Goal: Transaction & Acquisition: Purchase product/service

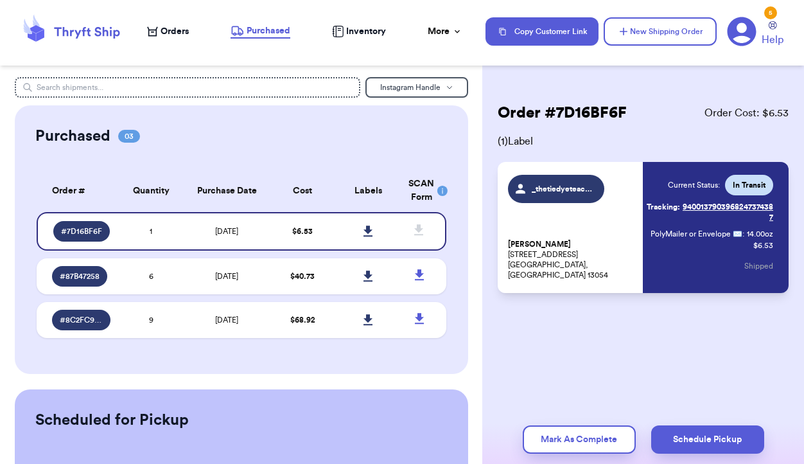
click at [168, 32] on span "Orders" at bounding box center [175, 31] width 28 height 13
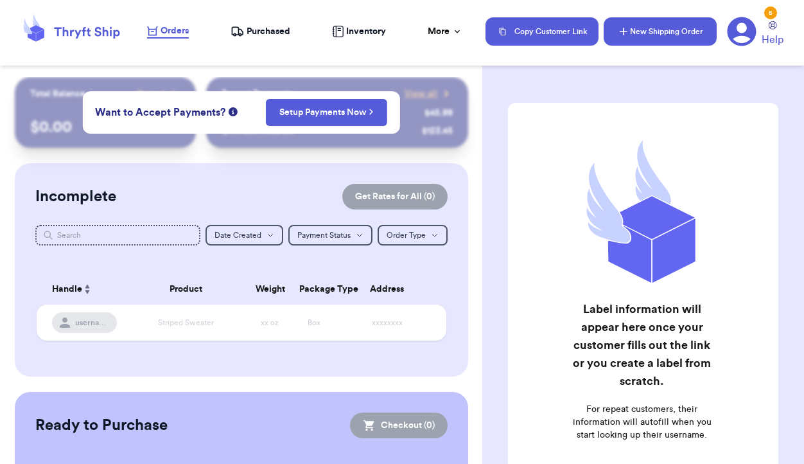
click at [641, 30] on button "New Shipping Order" at bounding box center [660, 31] width 113 height 28
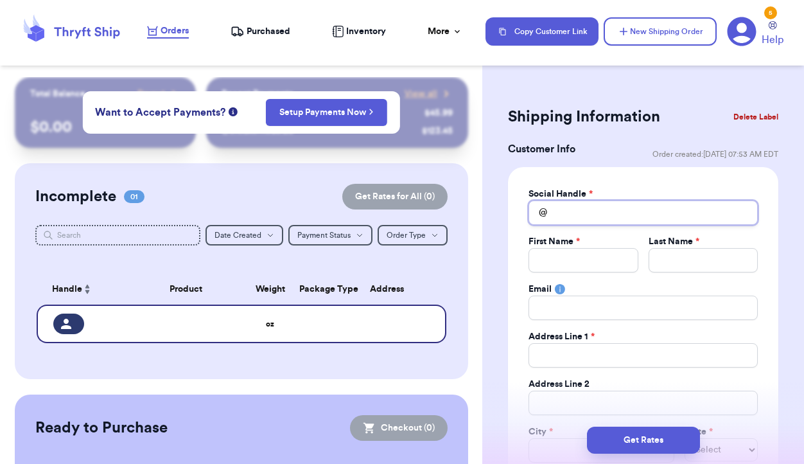
click at [568, 223] on input "Total Amount Paid" at bounding box center [642, 212] width 229 height 24
type input "m"
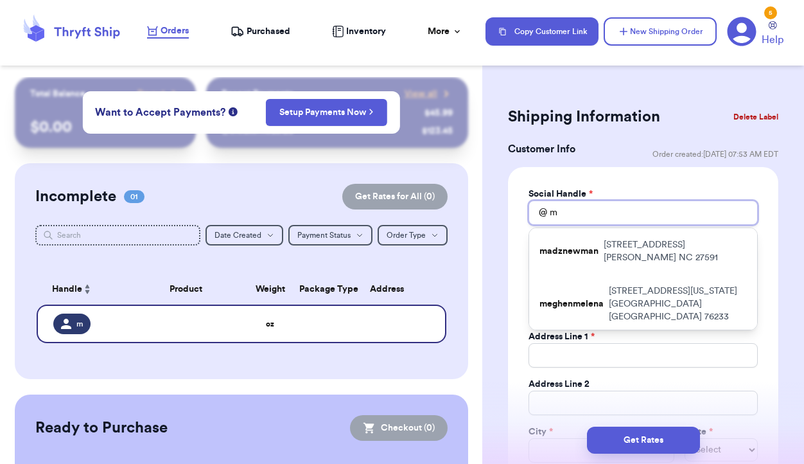
type input "mi"
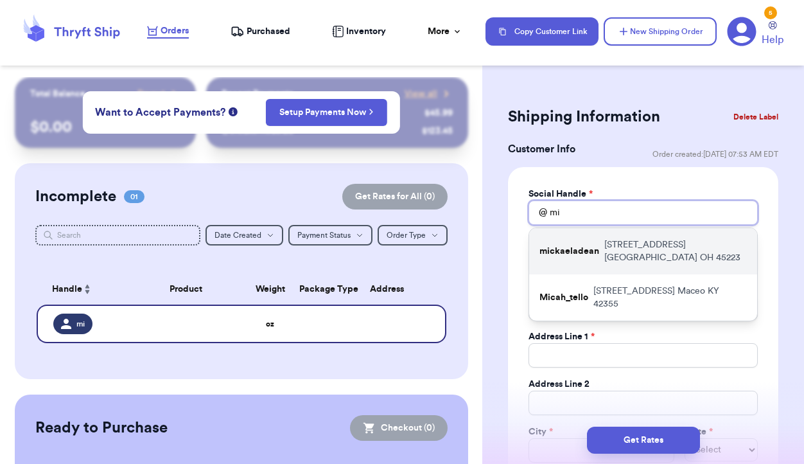
type input "m"
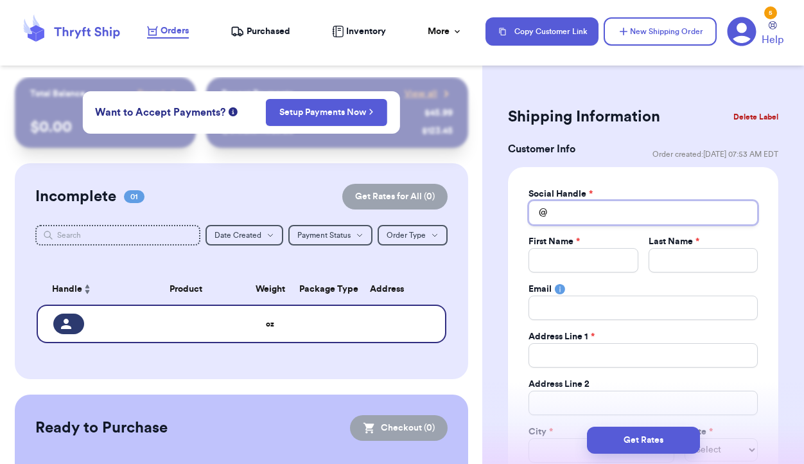
type input "l"
type input "lu"
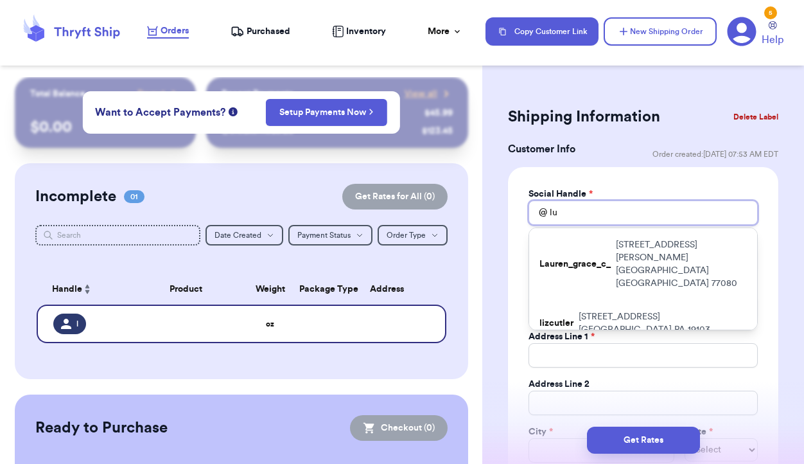
type input "luc"
type input "luck"
type input "lucky"
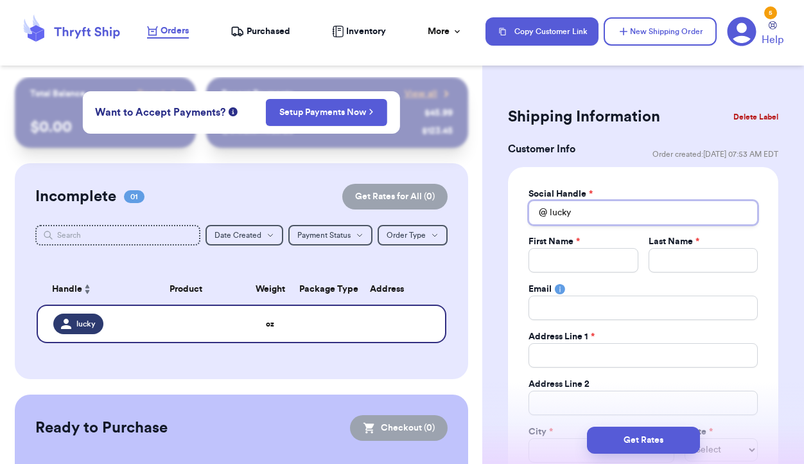
type input "luckyp"
type input "luckype"
type input "luckypen"
type input "luckypenn"
type input "luckypenny"
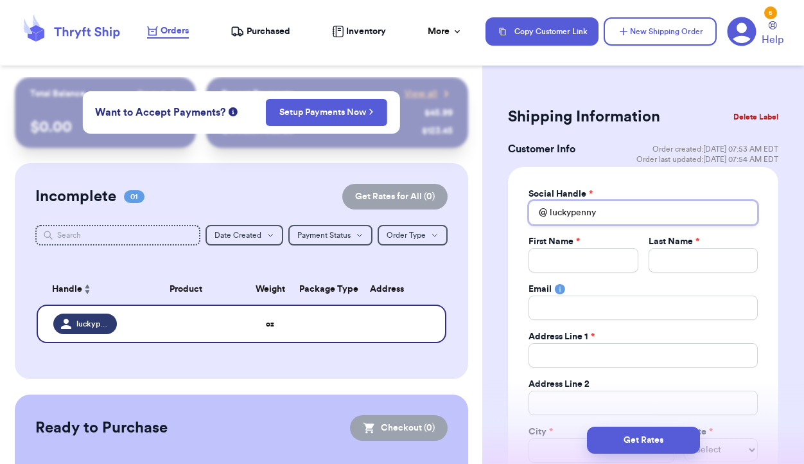
type input "luckypennyt"
type input "luckypennyth"
type input "luckypennythr"
type input "luckypennythri"
type input "luckypennythrif"
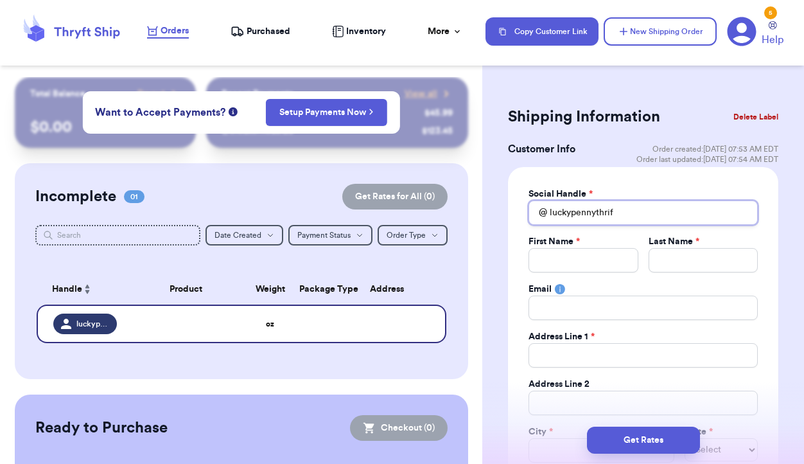
type input "luckypennythrift"
type input "luckypennythrifts"
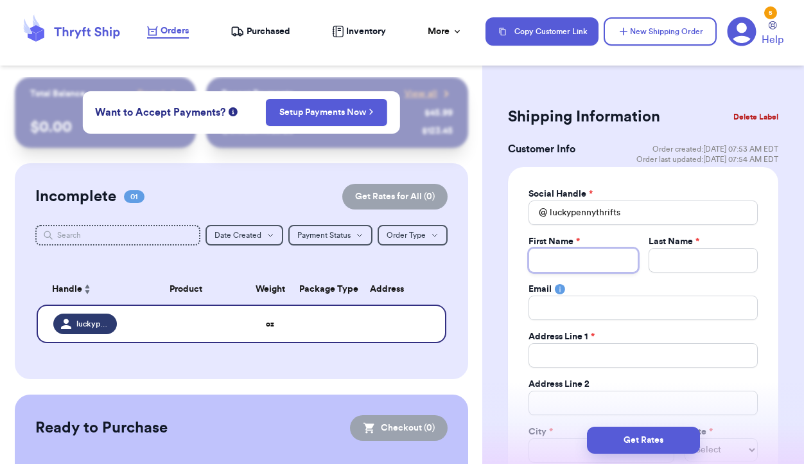
click at [559, 261] on input "Total Amount Paid" at bounding box center [582, 260] width 109 height 24
type input "M"
type input "Mi"
type input "Mic"
type input "Mich"
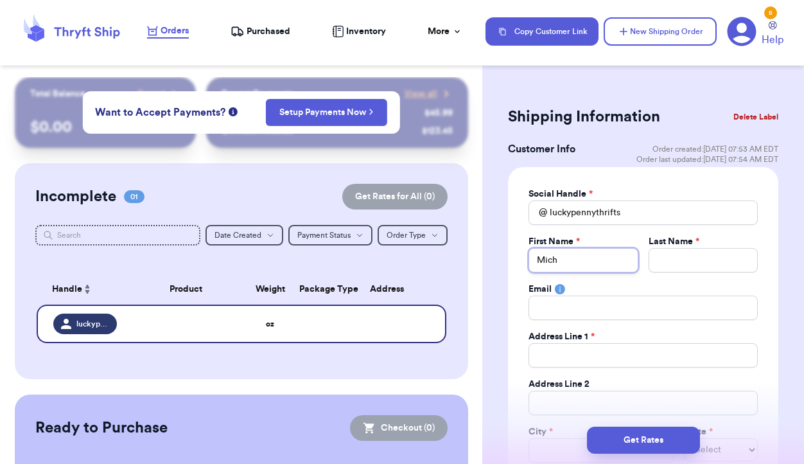
type input "Miche"
type input "[PERSON_NAME]"
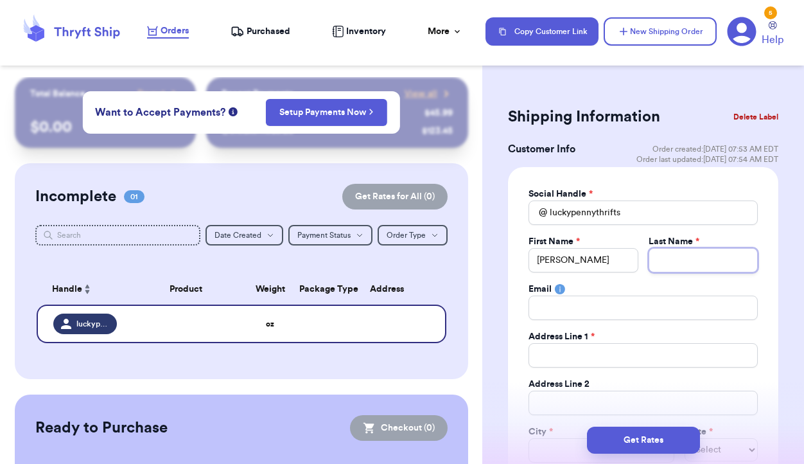
click at [675, 258] on input "Total Amount Paid" at bounding box center [703, 260] width 109 height 24
type input "L"
type input "Le"
type input "Lei"
type input "Leie"
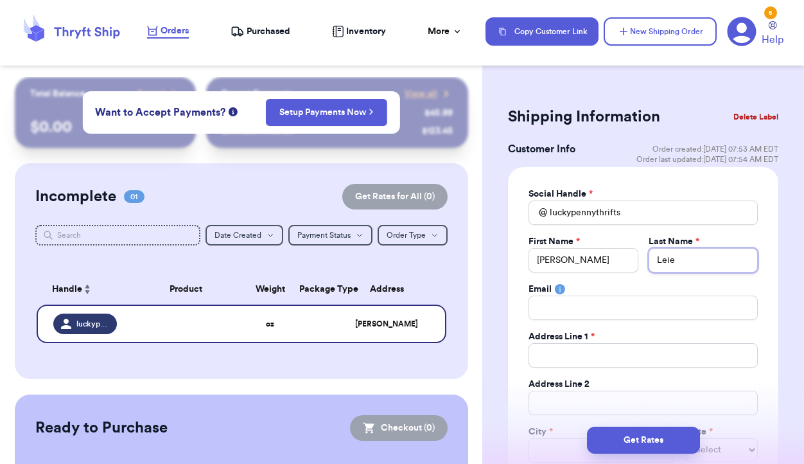
type input "[PERSON_NAME]"
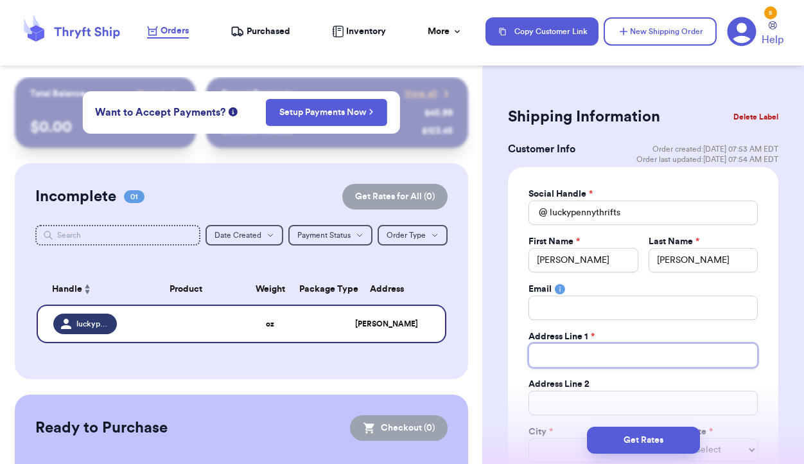
click at [606, 354] on input "Total Amount Paid" at bounding box center [642, 355] width 229 height 24
type input "5"
type input "59"
type input "599"
type input "5992"
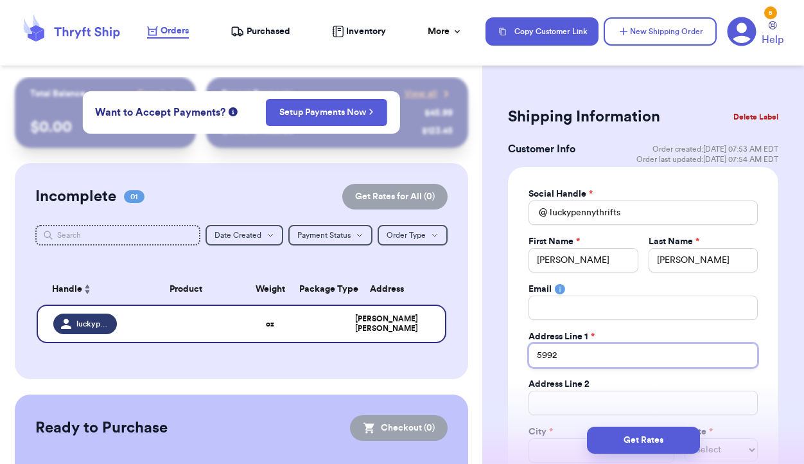
type input "5992"
type input "5992 M"
type input "5992 Mu"
type input "5992 Mul"
type input "5992 Mulb"
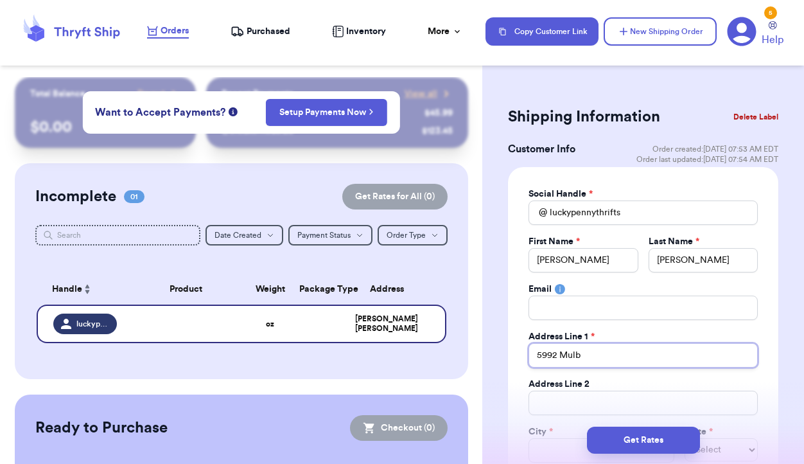
type input "5992 Mulbe"
type input "5992 Mulber"
type input "5992 Mulbery"
type input "5992 Mulber"
type input "5992 Mulberr"
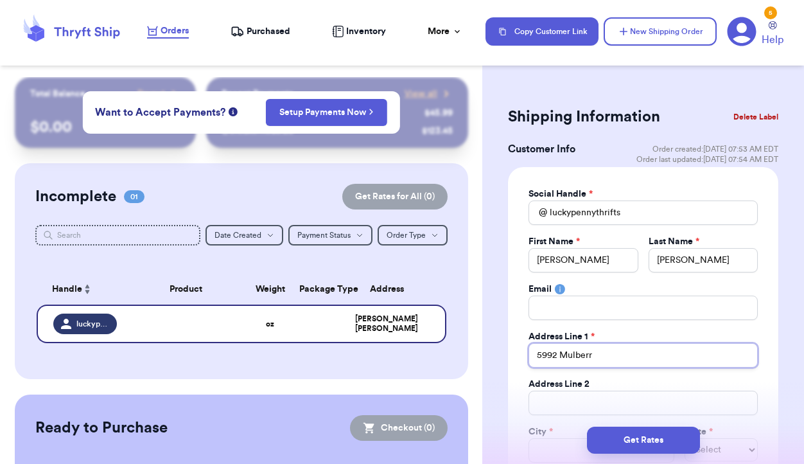
type input "5992 Mulberry"
type input "5992 Mulberry D"
type input "[STREET_ADDRESS]"
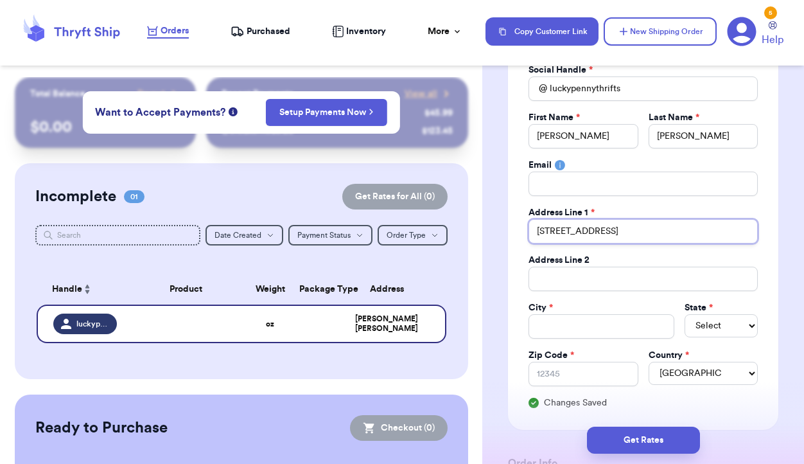
type input "[STREET_ADDRESS]"
click at [598, 329] on input "Total Amount Paid" at bounding box center [601, 326] width 146 height 24
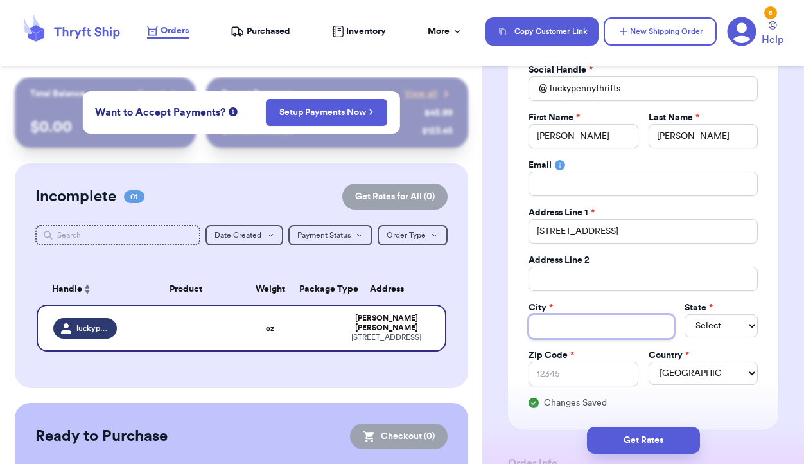
type input "S"
type input "St"
type input "Ste"
type input "Ster"
type input "Sterl"
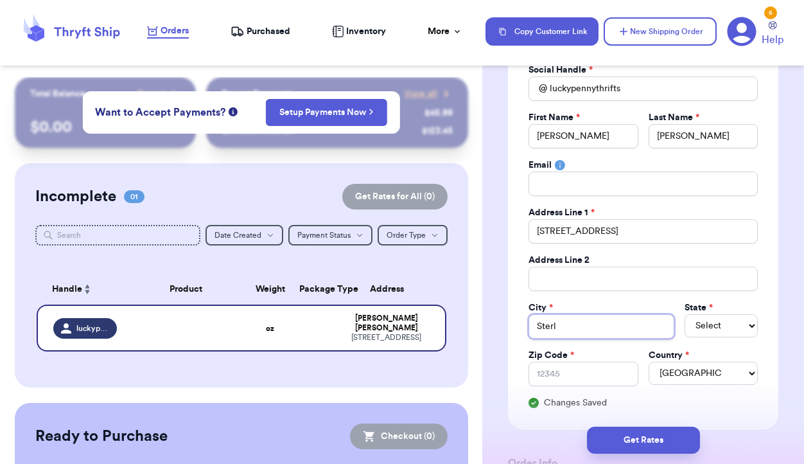
type input "Sterli"
type input "[PERSON_NAME]"
type input "Sterling"
type input "[PERSON_NAME]"
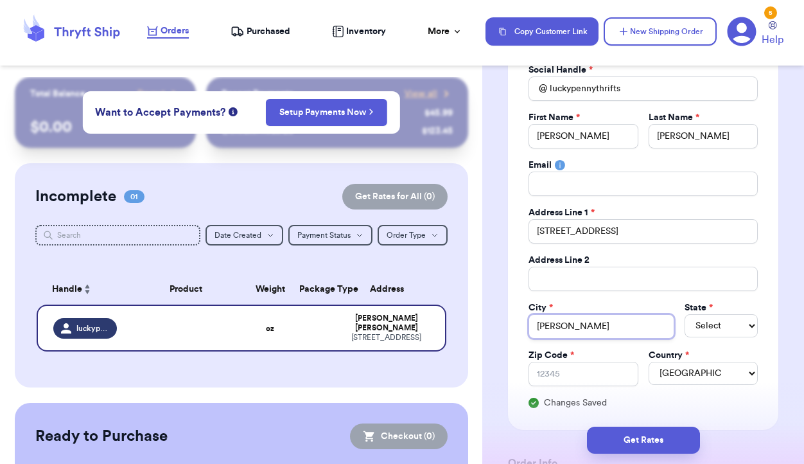
type input "Sterling He"
type input "[PERSON_NAME]"
type input "Sterling Height"
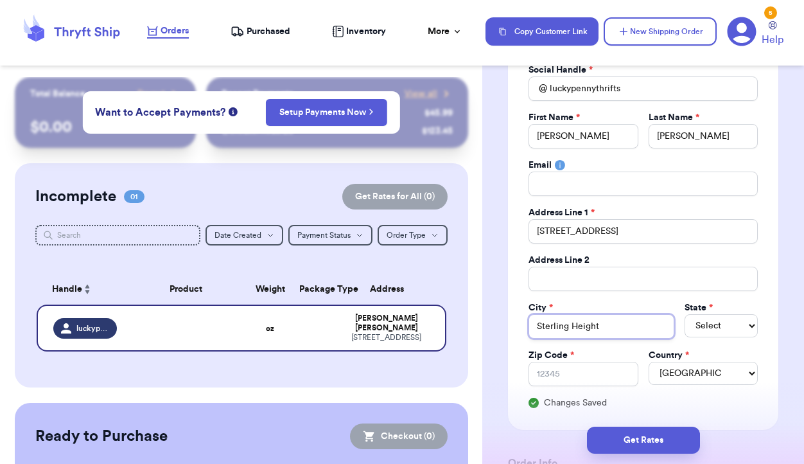
type input "[GEOGRAPHIC_DATA]"
click at [736, 328] on select "Select AL AK AZ AR CA CO [GEOGRAPHIC_DATA] DE DC [GEOGRAPHIC_DATA] [GEOGRAPHIC_…" at bounding box center [721, 325] width 73 height 23
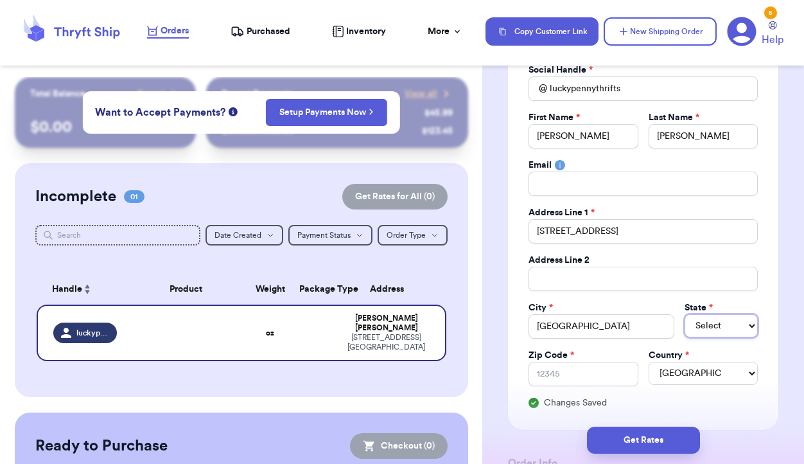
select select "MI"
click at [606, 374] on input "Zip Code *" at bounding box center [582, 374] width 109 height 24
type input "4"
type input "47"
type input "4"
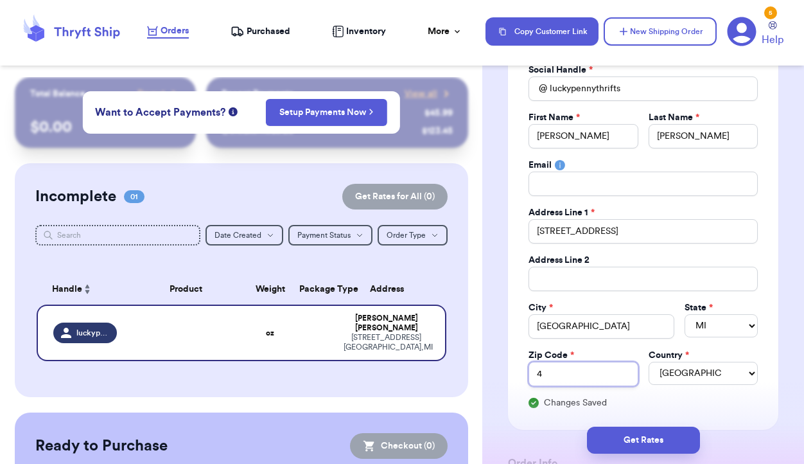
type input "48"
type input "483"
type input "4831"
type input "48314"
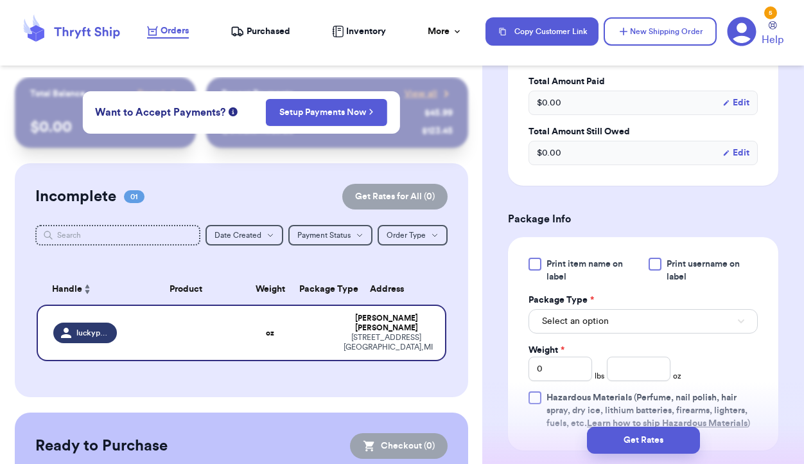
scroll to position [673, 0]
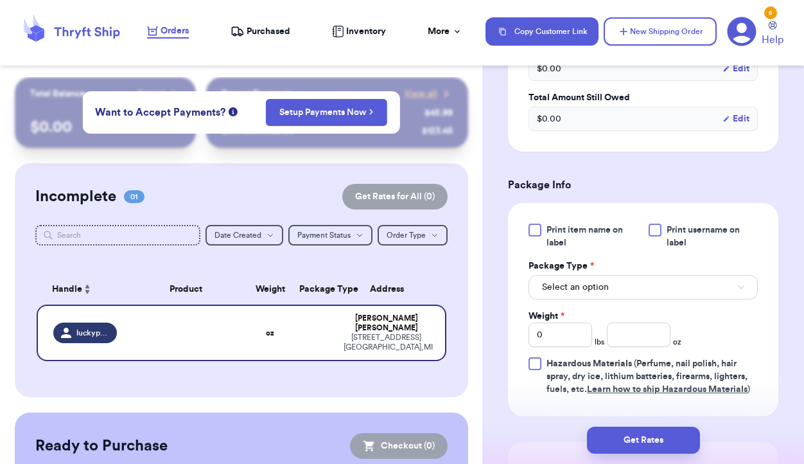
type input "48314"
click at [644, 283] on button "Select an option" at bounding box center [642, 287] width 229 height 24
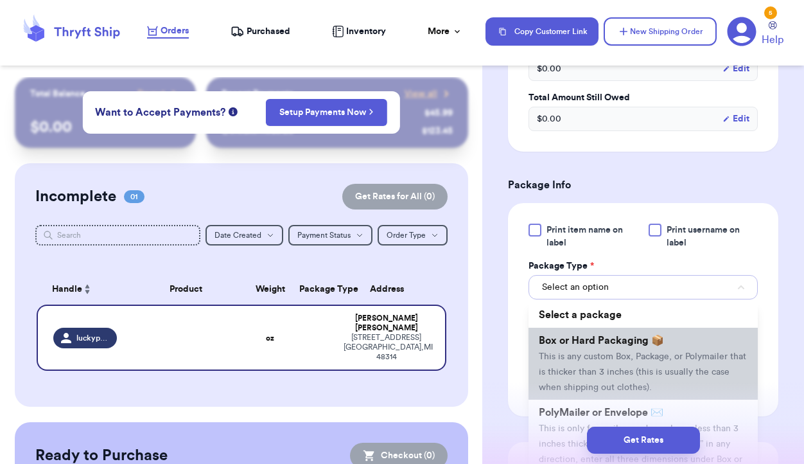
scroll to position [57, 0]
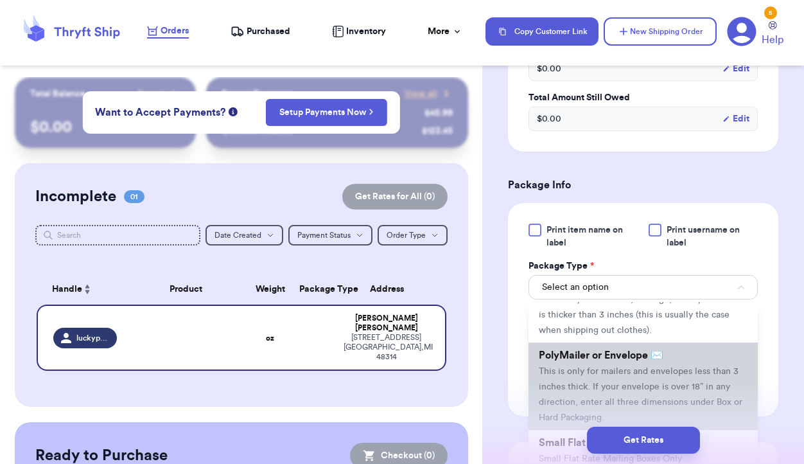
click at [619, 387] on span "This is only for mailers and envelopes less than 3 inches thick. If your envelo…" at bounding box center [641, 394] width 204 height 55
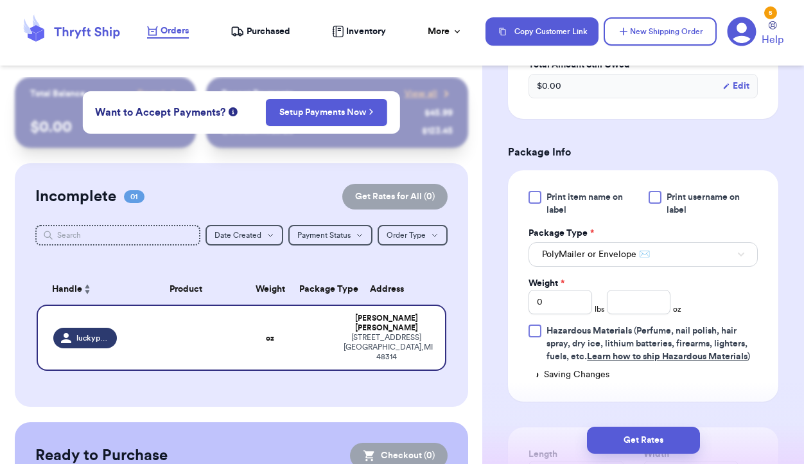
scroll to position [724, 0]
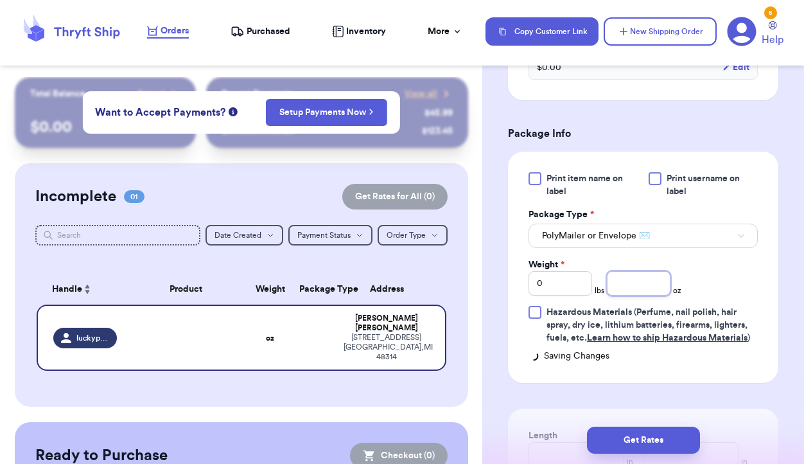
click at [643, 290] on input "number" at bounding box center [639, 283] width 64 height 24
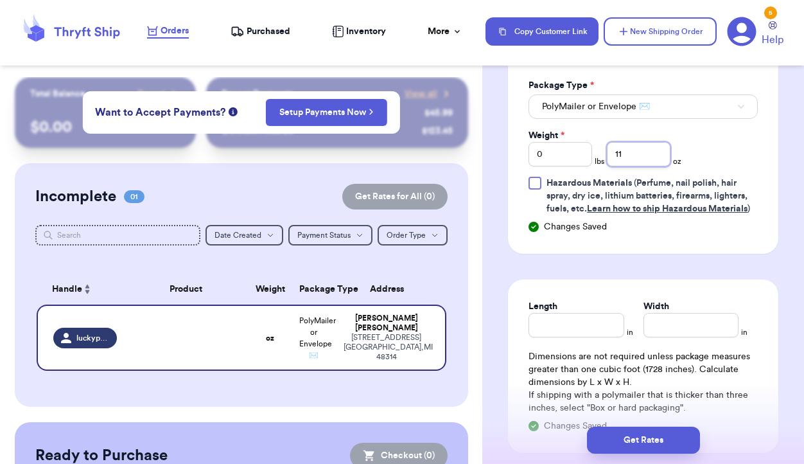
scroll to position [855, 0]
type input "11"
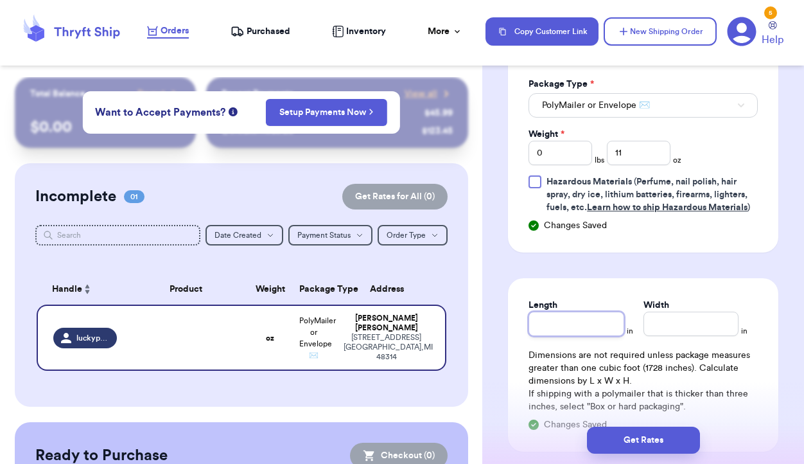
click at [586, 336] on input "Length" at bounding box center [575, 323] width 95 height 24
type input "9"
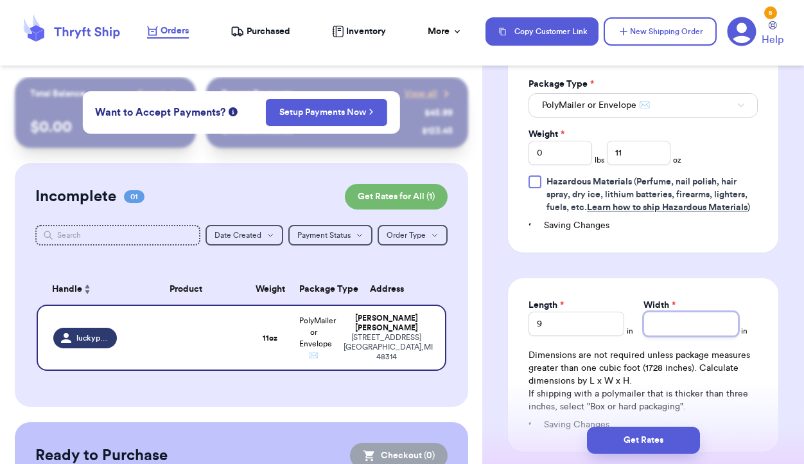
click at [674, 335] on input "Width *" at bounding box center [690, 323] width 95 height 24
type input "7"
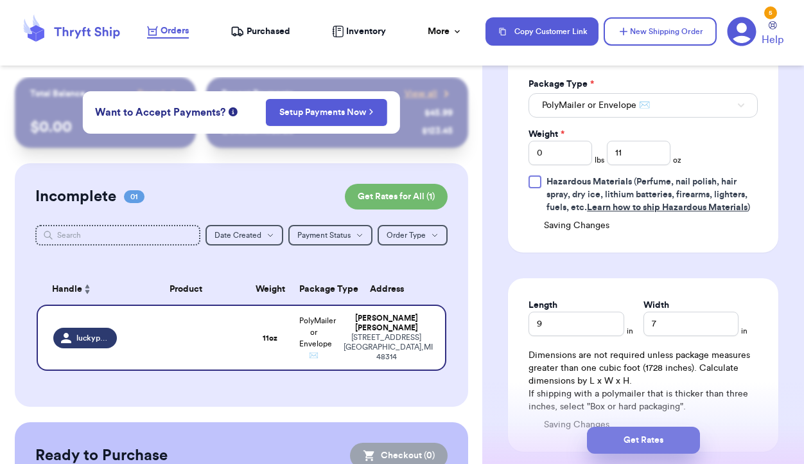
click at [668, 442] on button "Get Rates" at bounding box center [643, 439] width 113 height 27
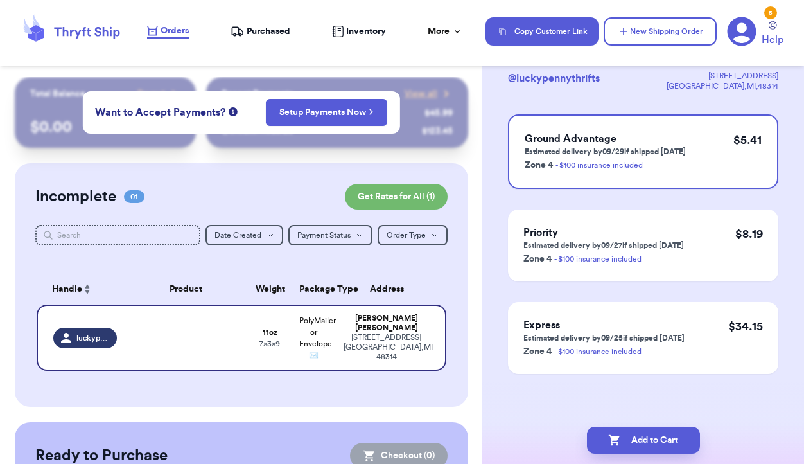
scroll to position [0, 0]
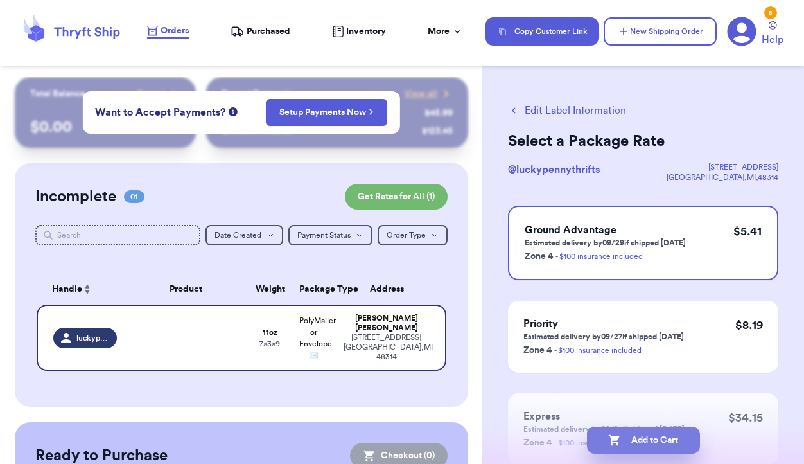
click at [652, 439] on button "Add to Cart" at bounding box center [643, 439] width 113 height 27
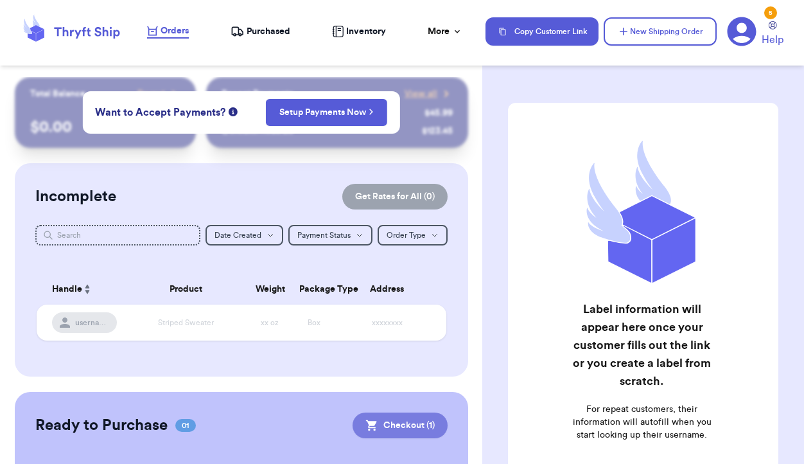
click at [399, 426] on button "Checkout ( 1 )" at bounding box center [400, 425] width 95 height 26
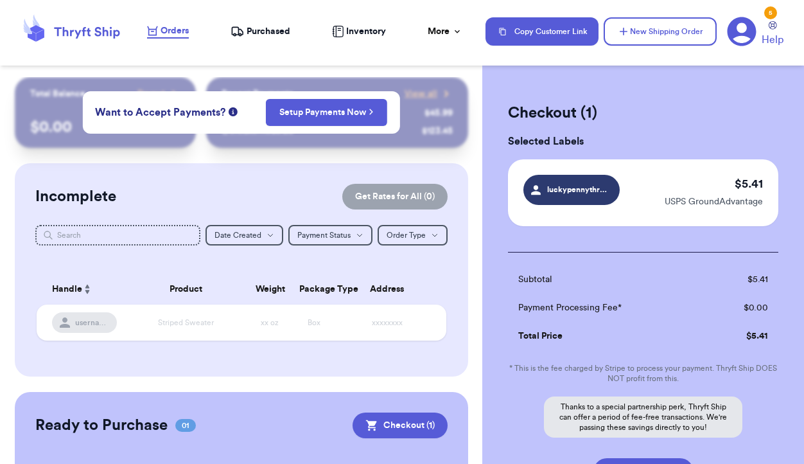
scroll to position [111, 0]
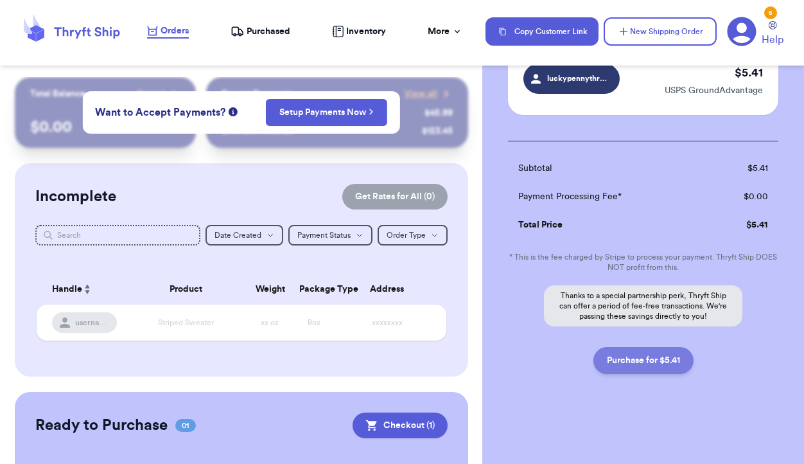
click at [652, 361] on button "Purchase for $5.41" at bounding box center [643, 360] width 100 height 27
checkbox input "false"
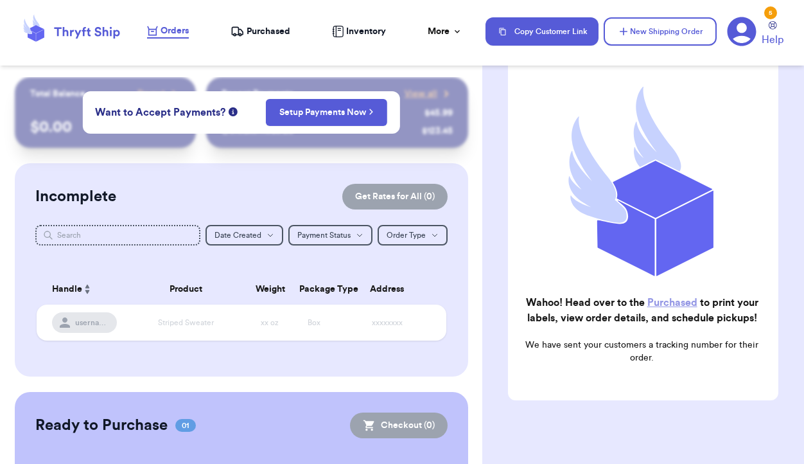
checkbox input "true"
click at [254, 27] on span "Purchased" at bounding box center [269, 31] width 44 height 13
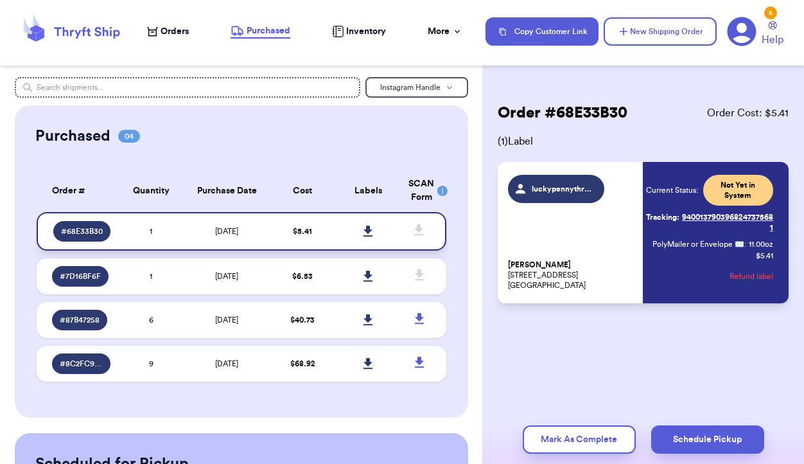
click at [369, 232] on icon at bounding box center [367, 230] width 9 height 11
